Goal: Information Seeking & Learning: Learn about a topic

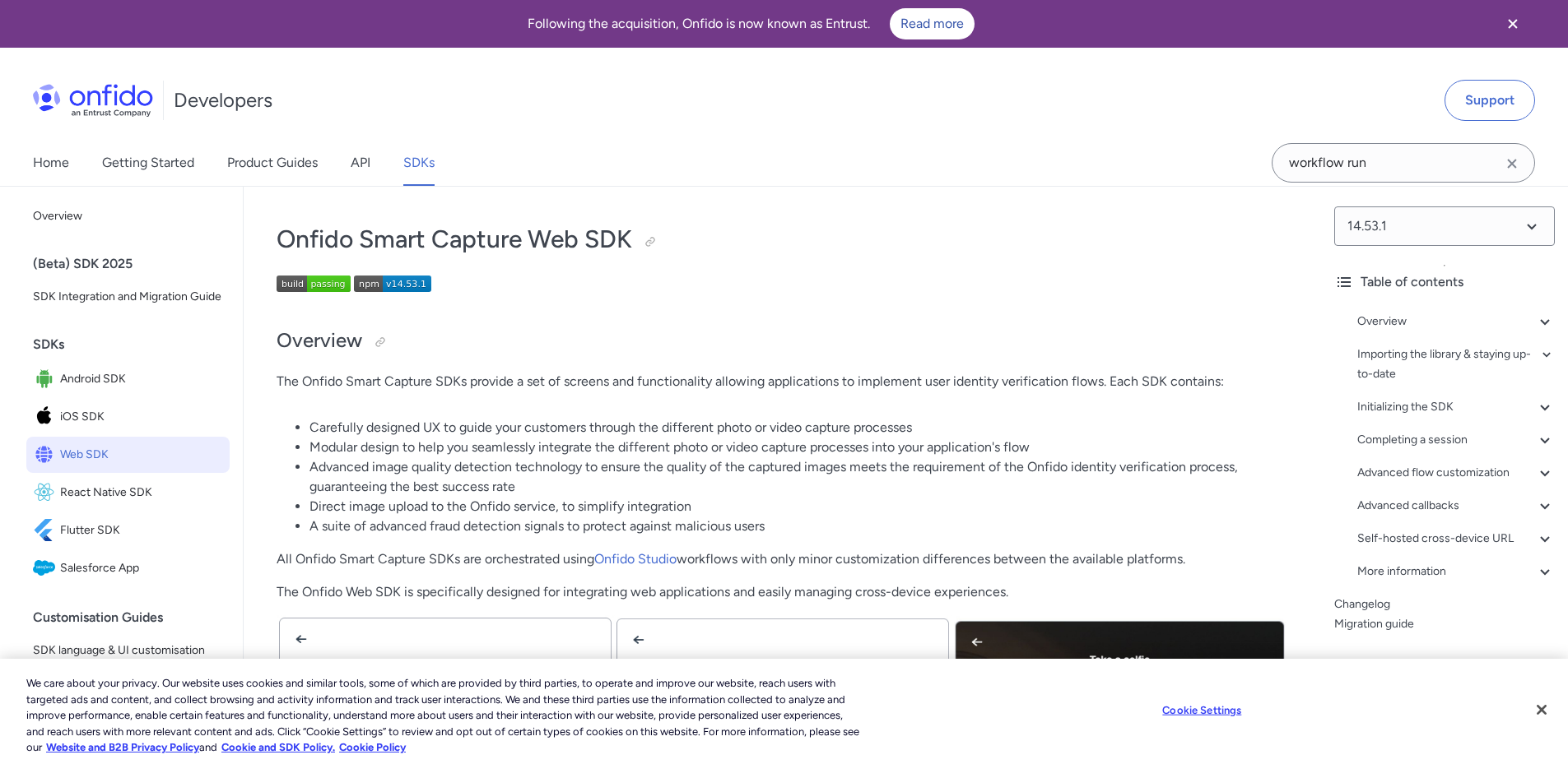
click at [940, 444] on li "Modular design to help you seamlessly integrate the different photo or video ca…" at bounding box center [798, 447] width 978 height 19
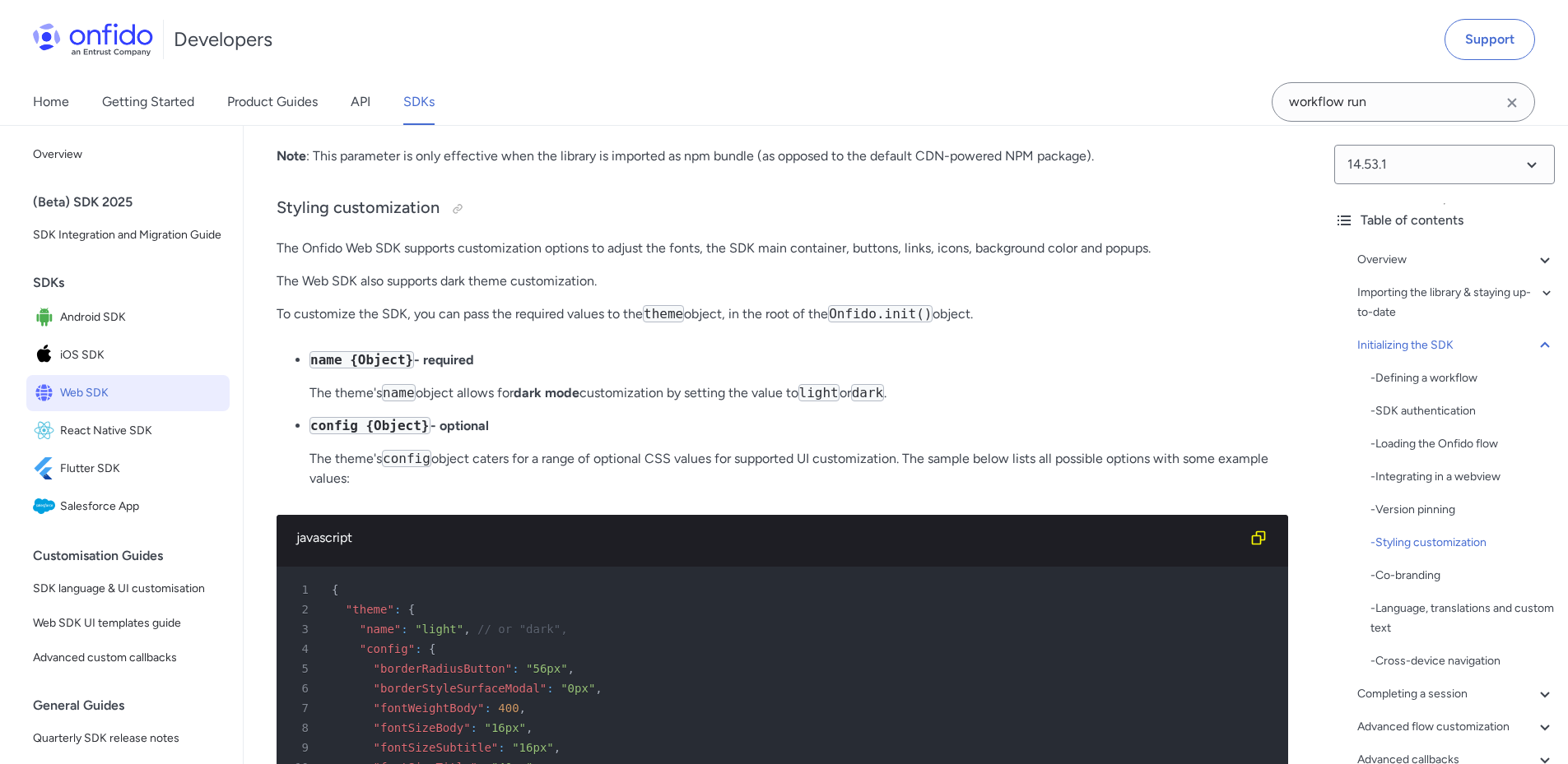
scroll to position [4969, 0]
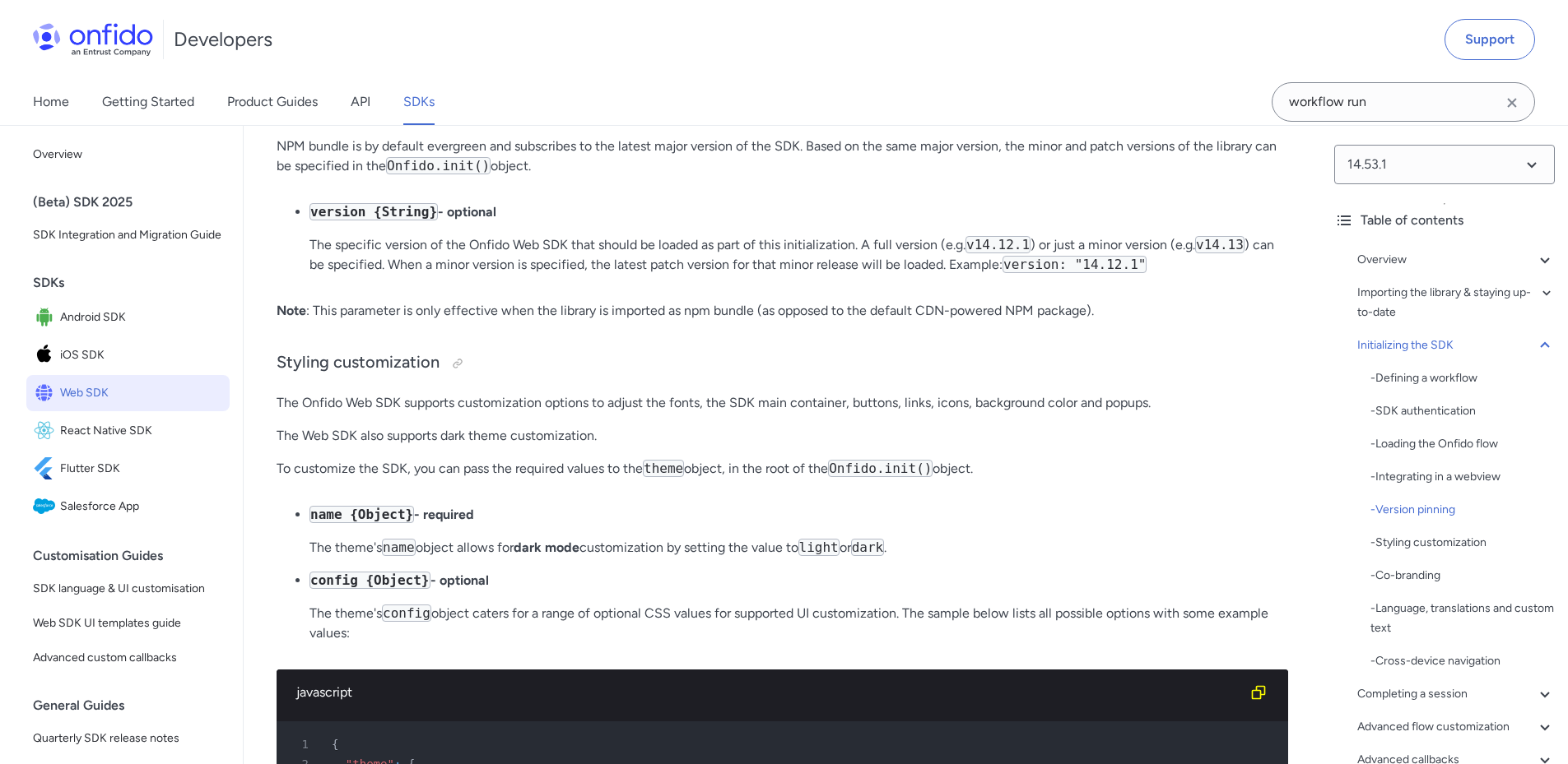
click at [1121, 64] on p "Please refer to this guide for more details about how to integrate the Onfido W…" at bounding box center [782, 55] width 1011 height 19
click at [1106, 524] on p "name {Object} - required" at bounding box center [798, 515] width 978 height 19
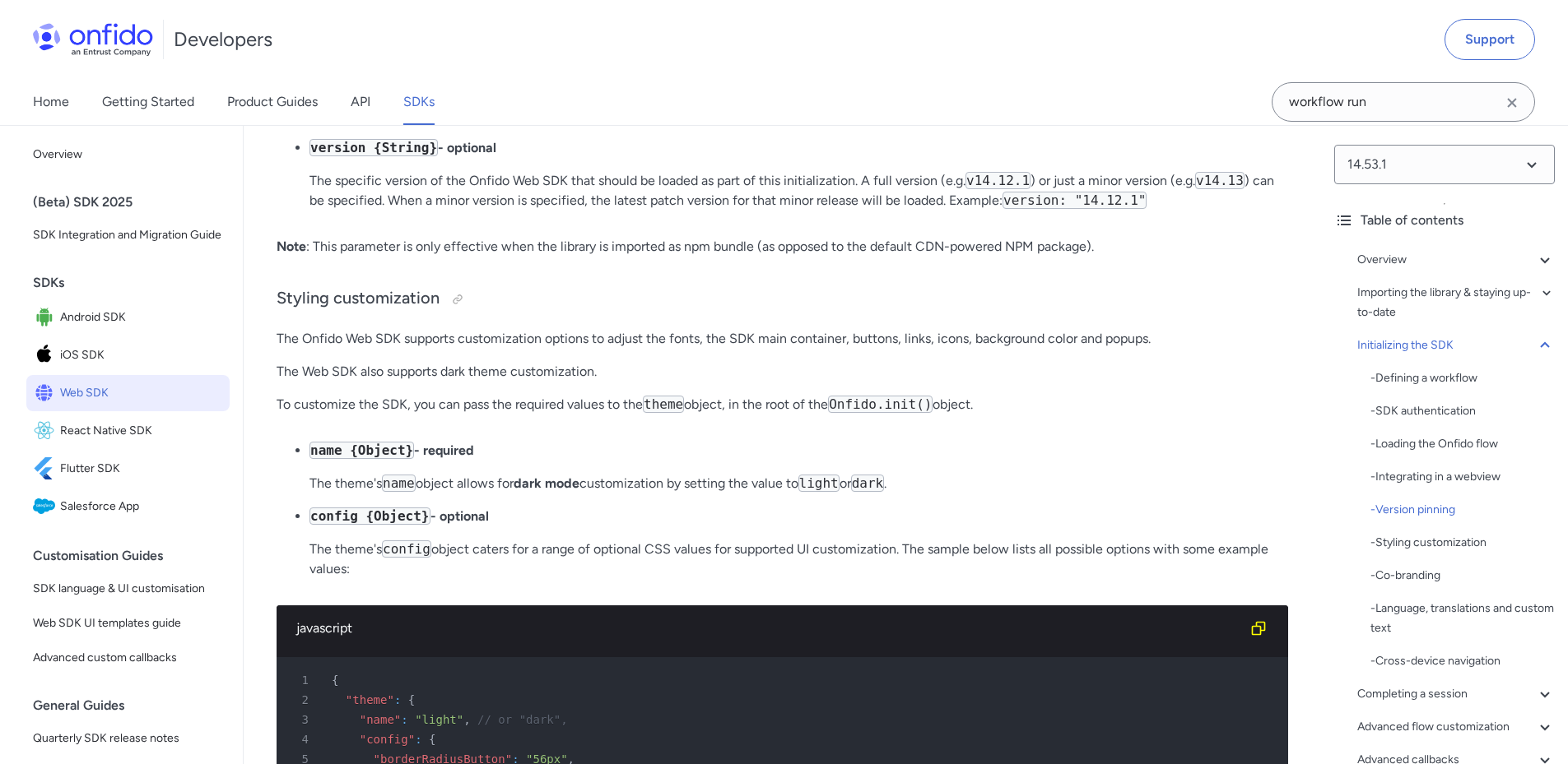
scroll to position [5051, 0]
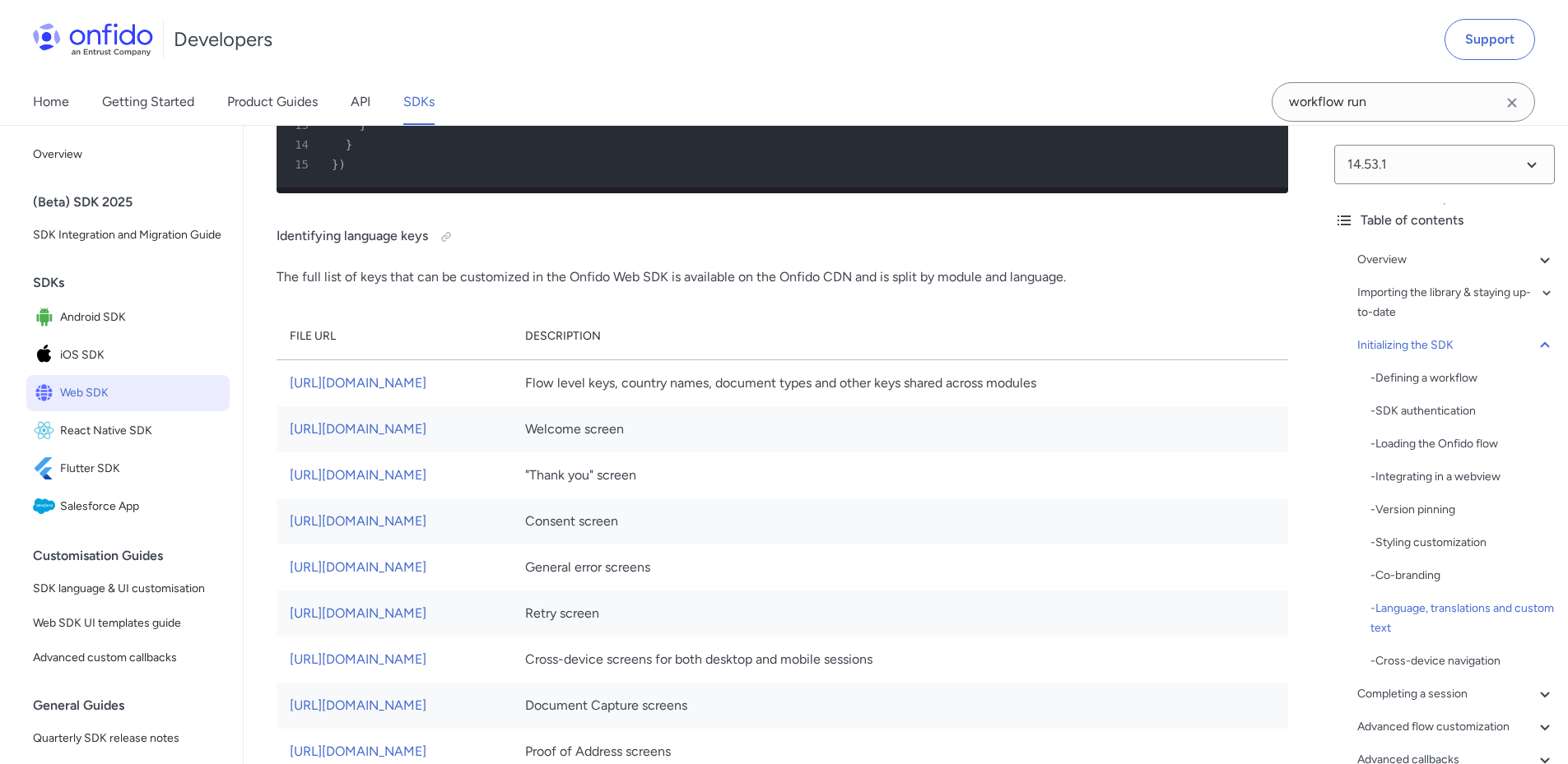
scroll to position [9245, 0]
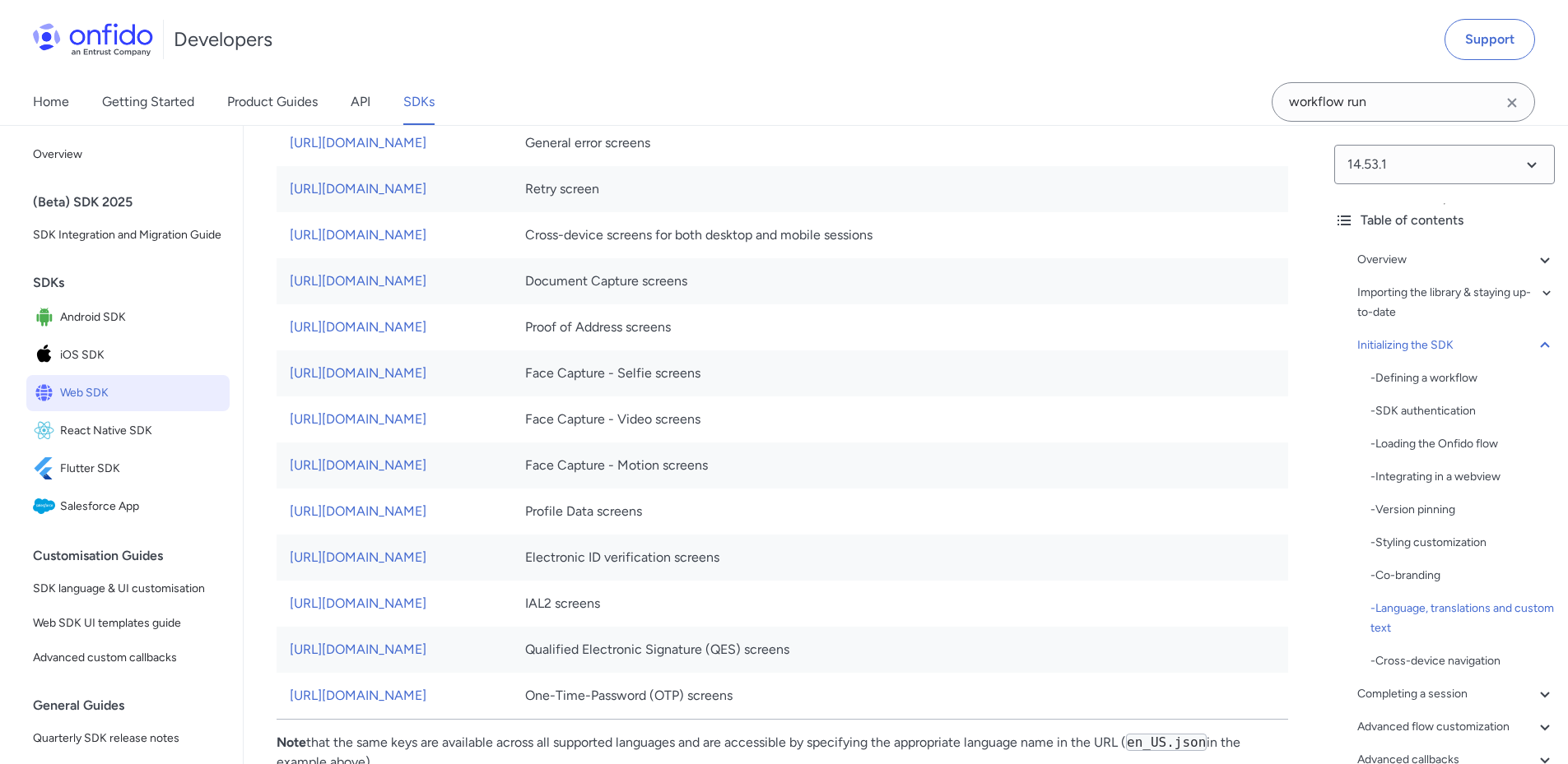
click at [512, 212] on td "[URL][DOMAIN_NAME]" at bounding box center [394, 188] width 235 height 46
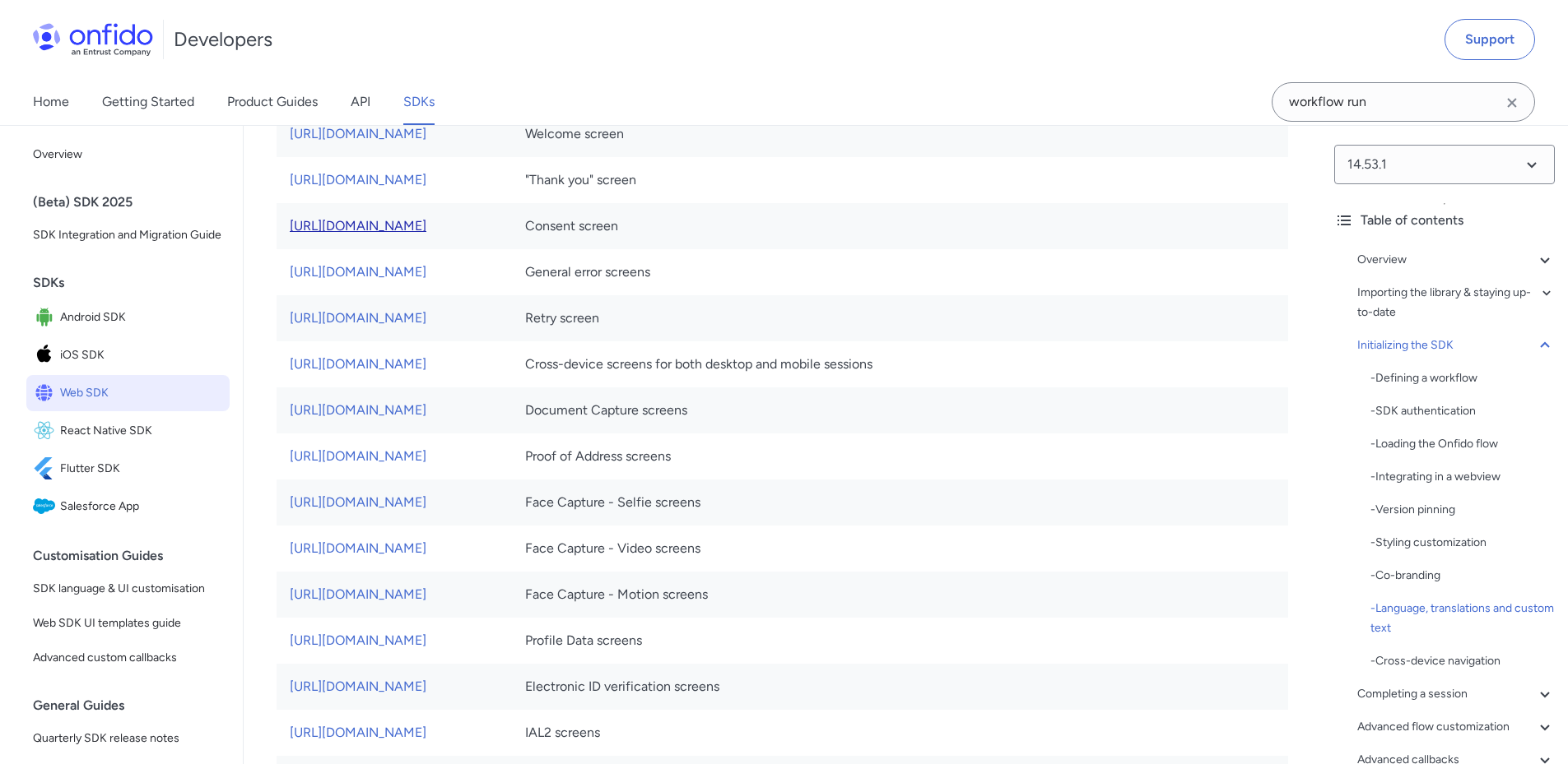
click at [426, 234] on link "[URL][DOMAIN_NAME]" at bounding box center [358, 226] width 137 height 16
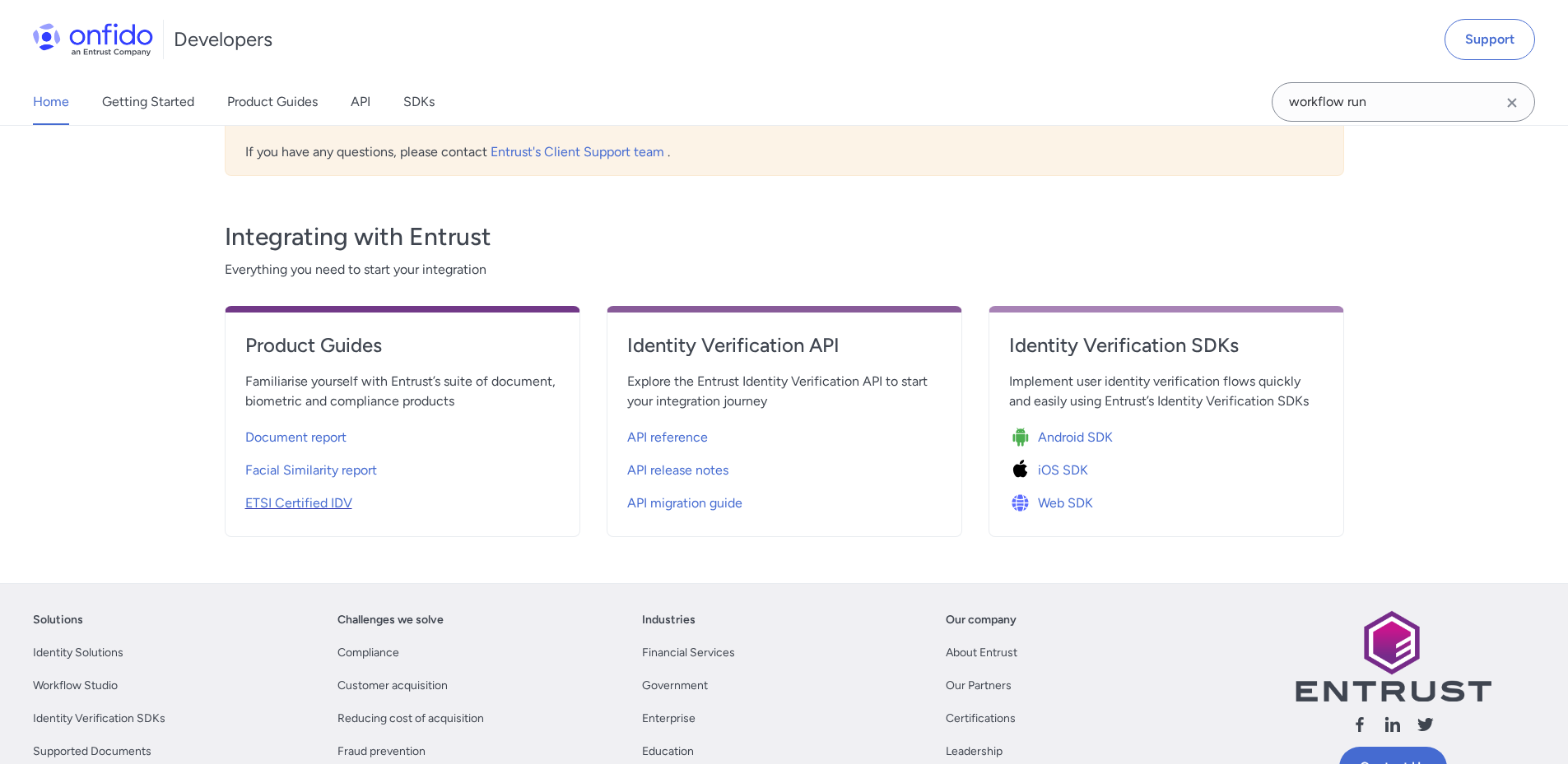
scroll to position [329, 0]
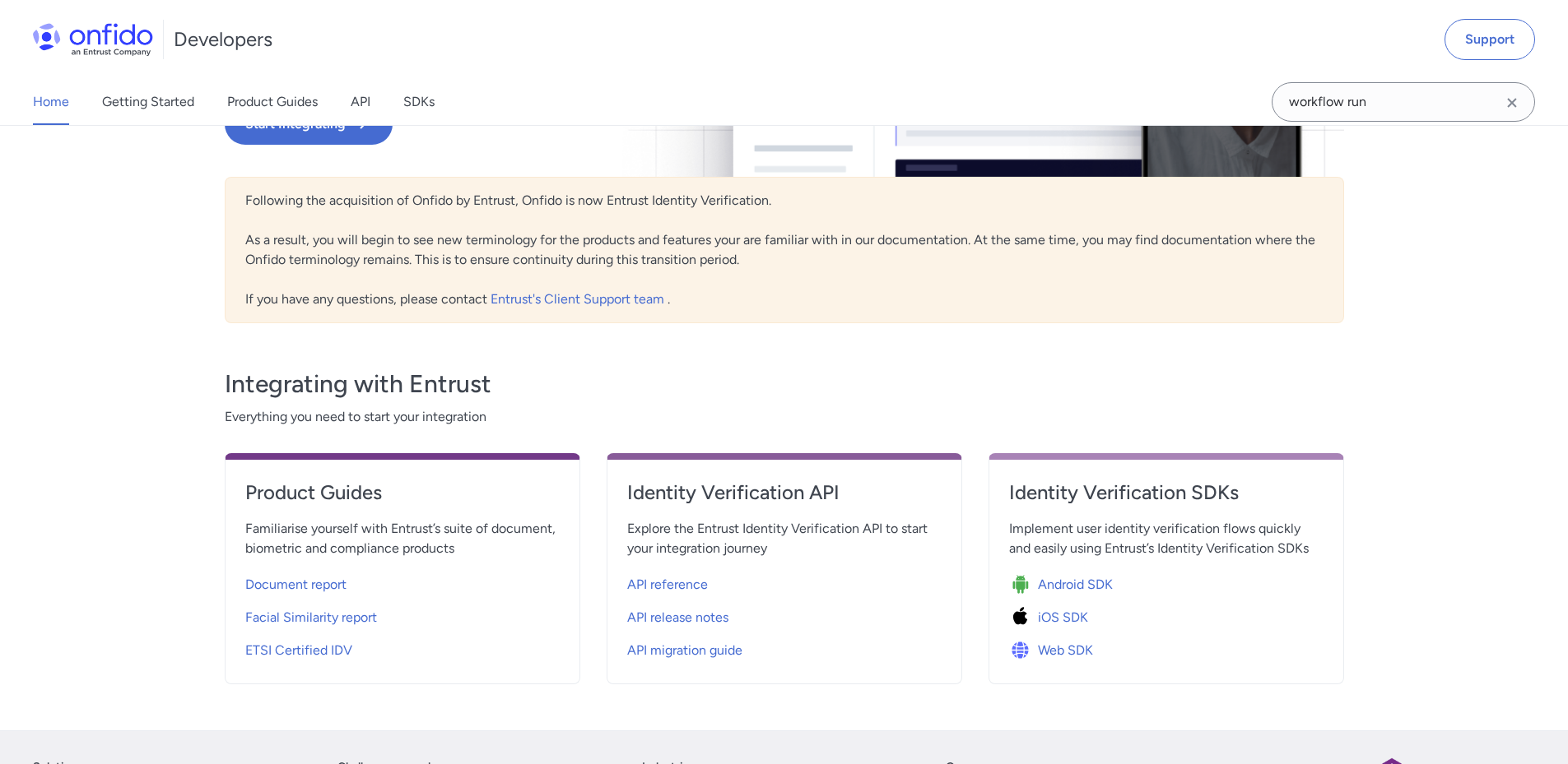
click at [135, 408] on div "Home Getting Started Product Guides API SDKs Support Entrust Identity Verificat…" at bounding box center [784, 293] width 1568 height 872
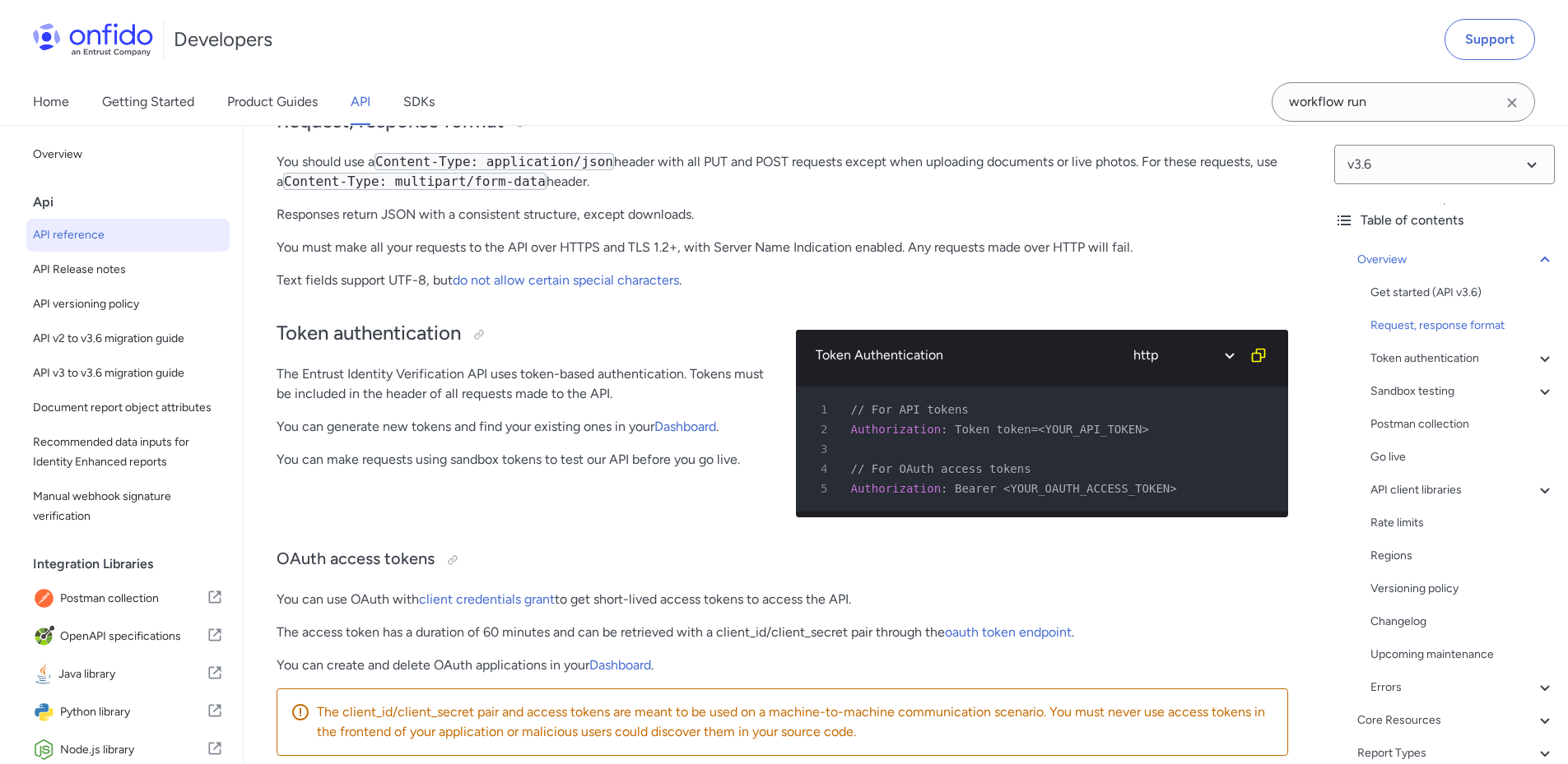
scroll to position [247, 0]
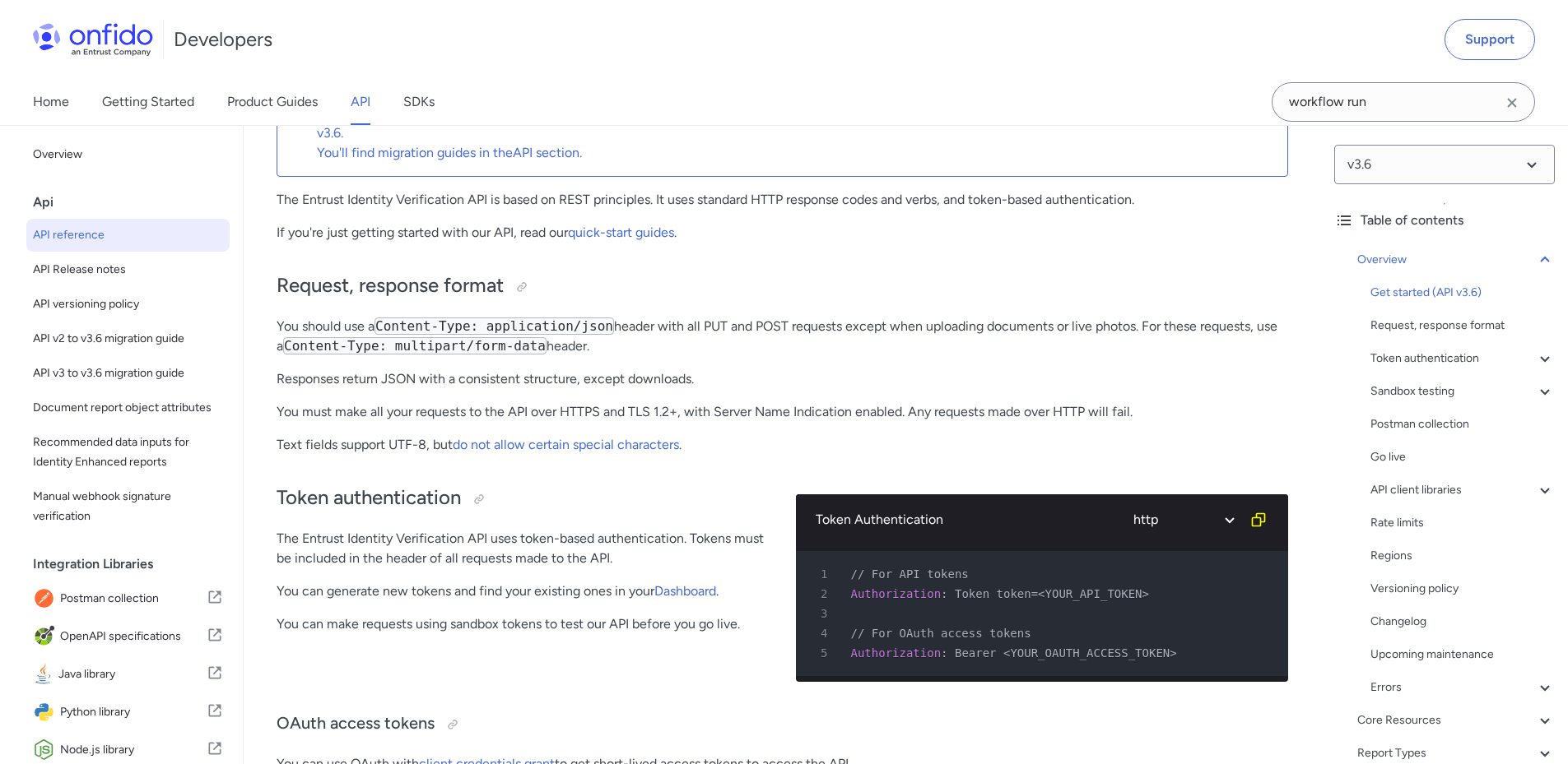
click at [595, 47] on div "Developers Support" at bounding box center [784, 39] width 1568 height 79
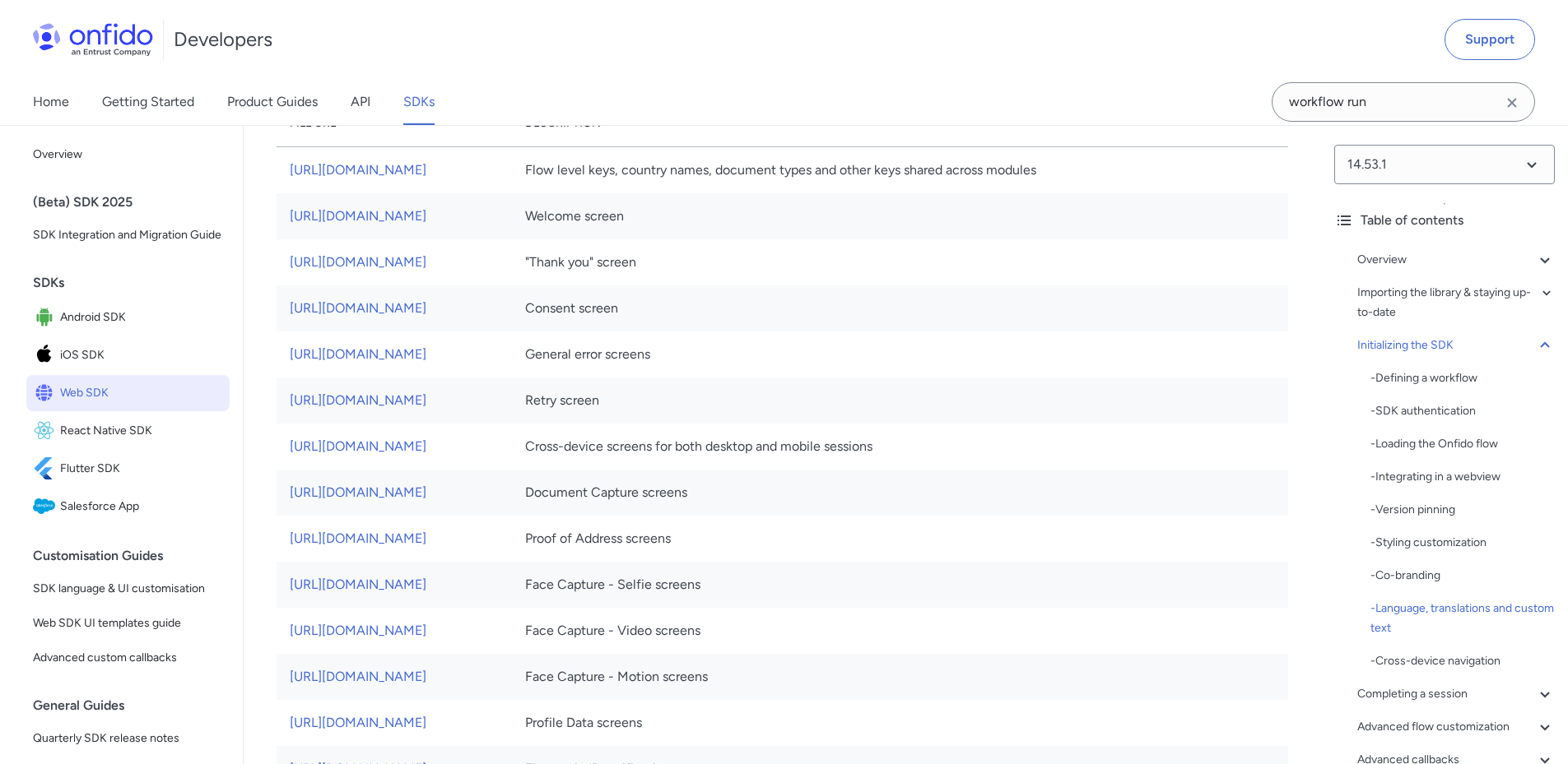
scroll to position [9115, 0]
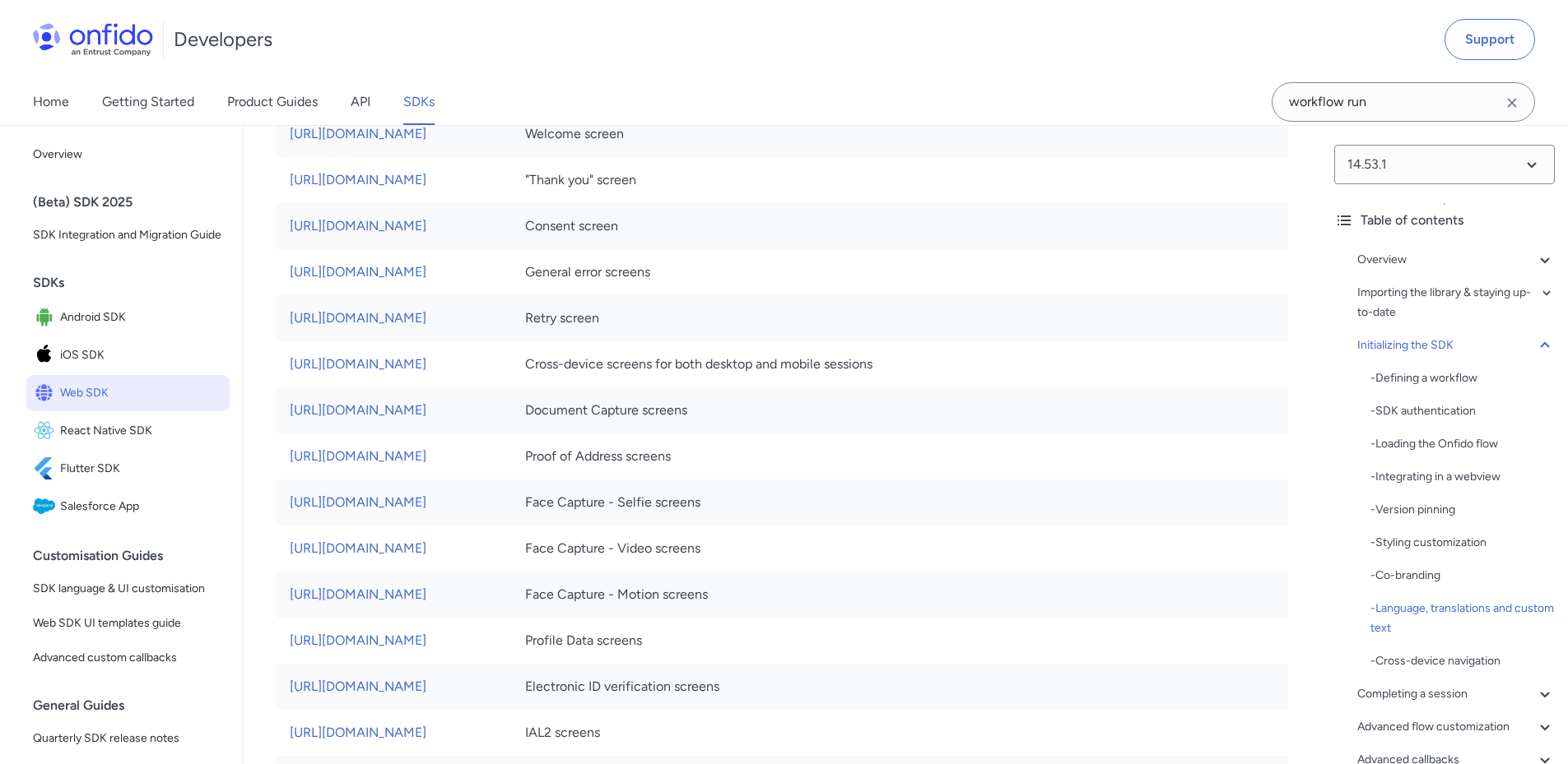
click at [290, 218] on link "https://sdk.onfido.com/capture/i18n/consent/en_US.json" at bounding box center [358, 226] width 137 height 16
click at [512, 157] on td "[URL][DOMAIN_NAME]" at bounding box center [394, 134] width 235 height 46
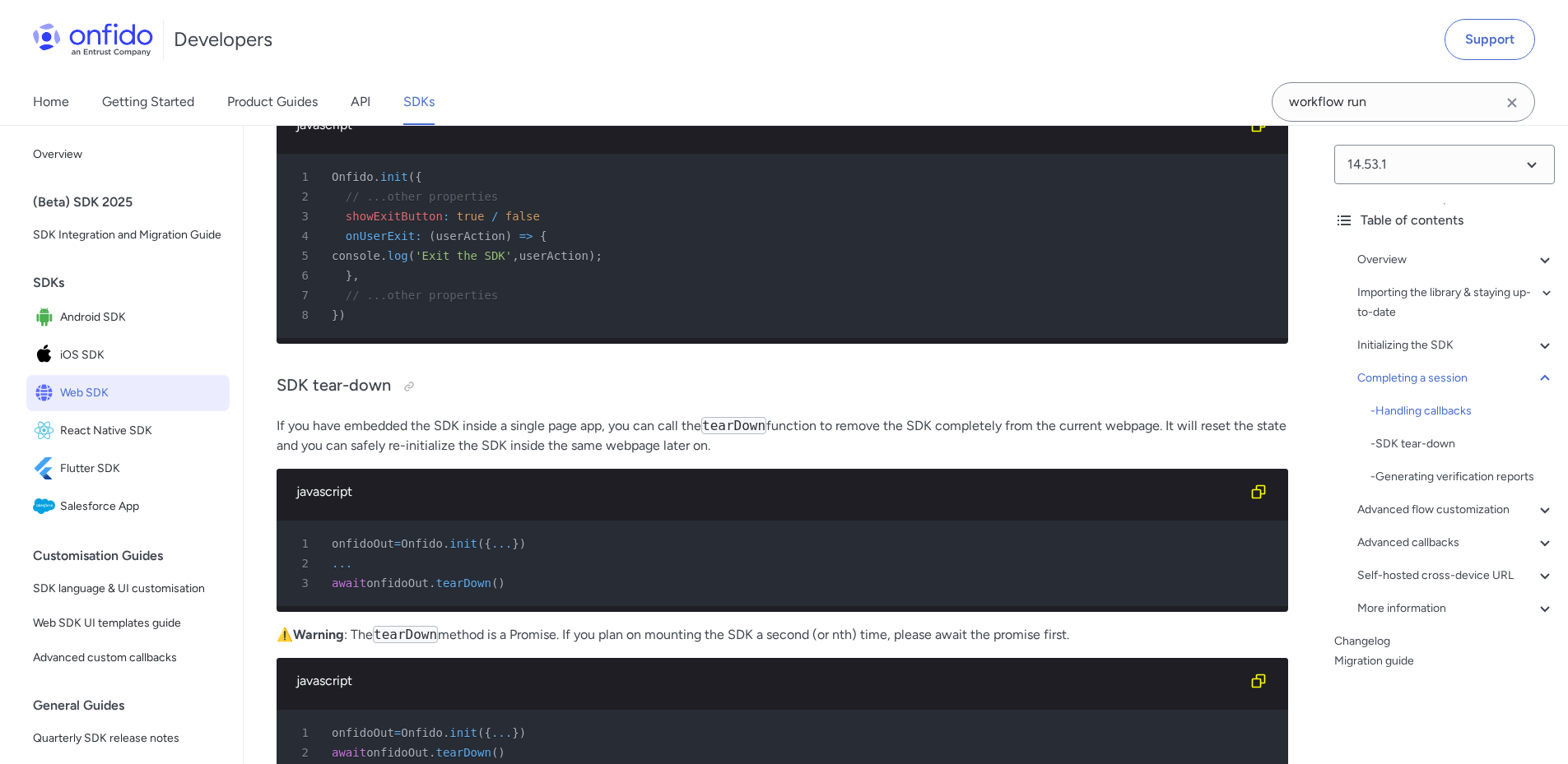
scroll to position [38780, 0]
